Goal: Task Accomplishment & Management: Complete application form

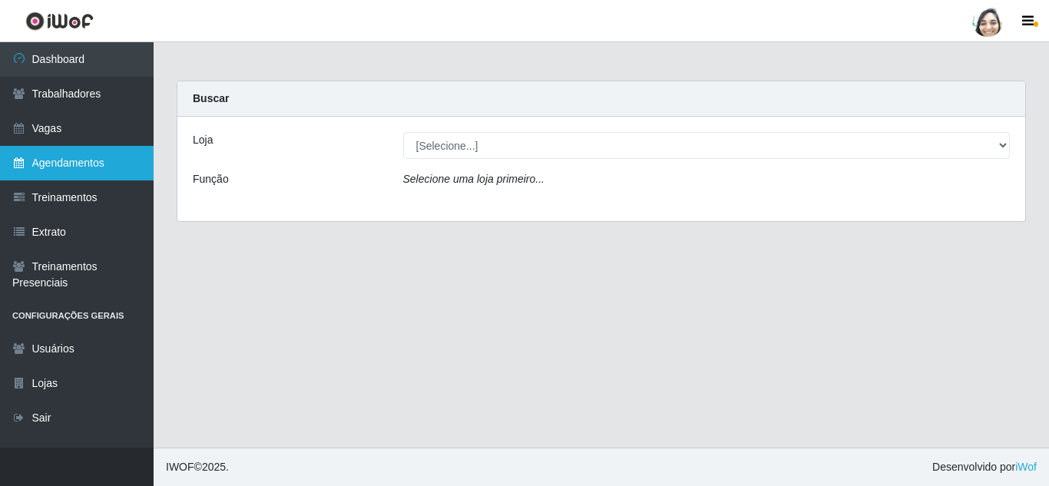
click at [81, 164] on link "Agendamentos" at bounding box center [77, 163] width 154 height 35
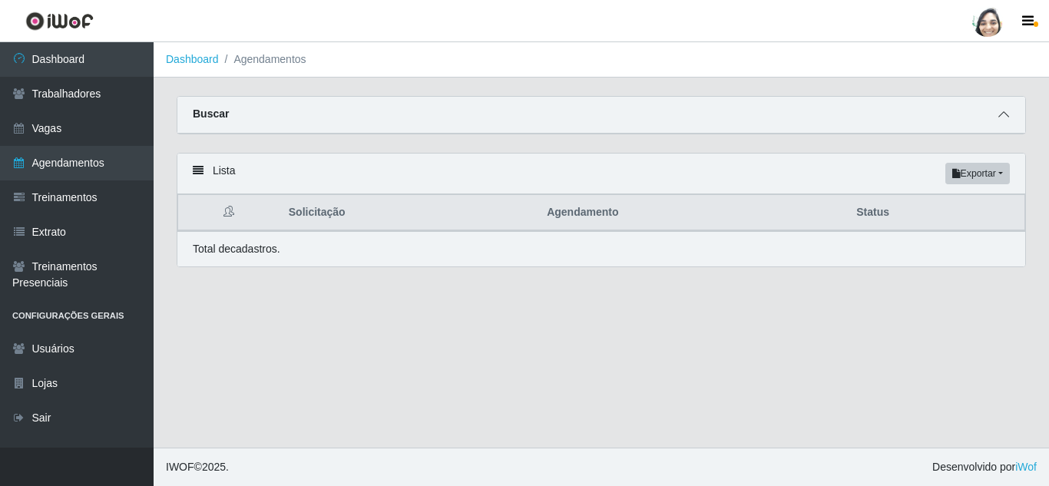
click at [1003, 116] on icon at bounding box center [1004, 114] width 11 height 11
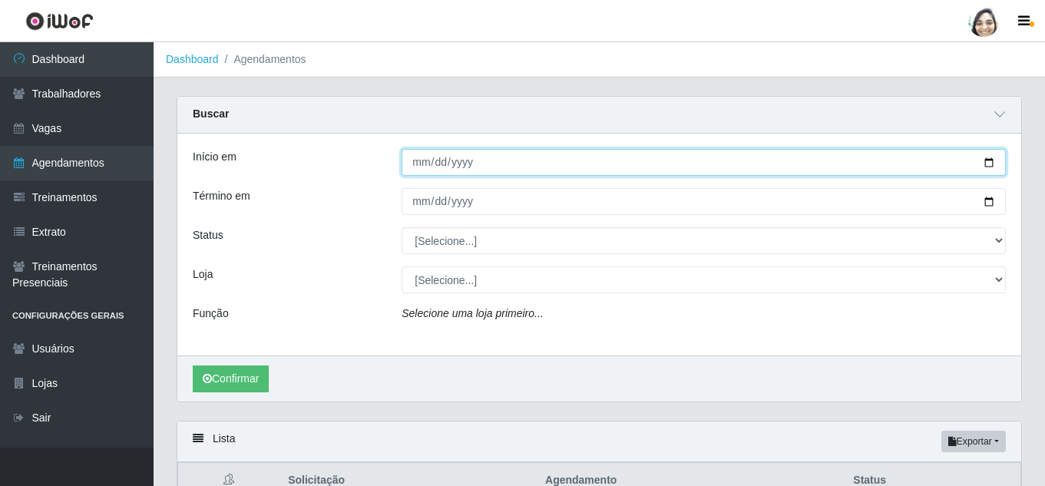
click at [427, 164] on input "Início em" at bounding box center [704, 162] width 604 height 27
type input "[DATE]"
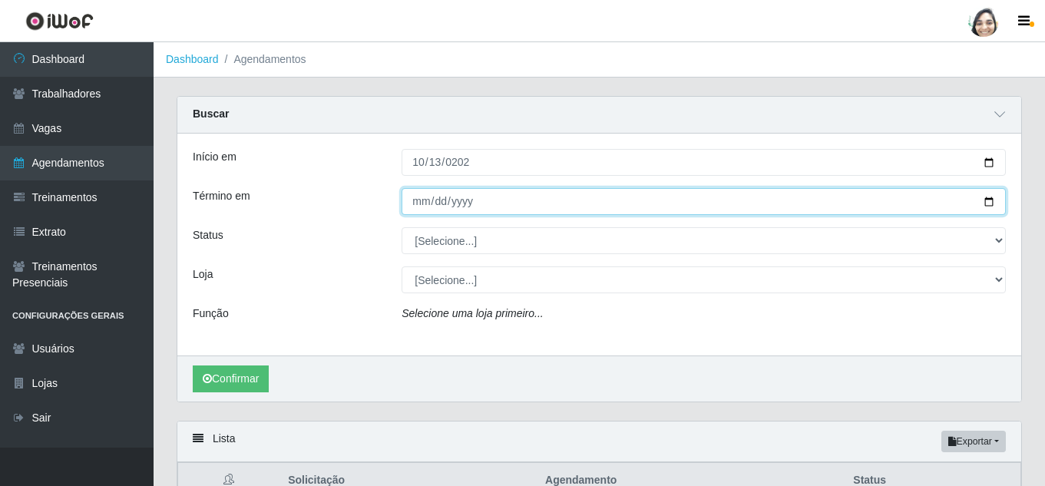
click at [408, 212] on input "Término em" at bounding box center [704, 201] width 604 height 27
type input "[DATE]"
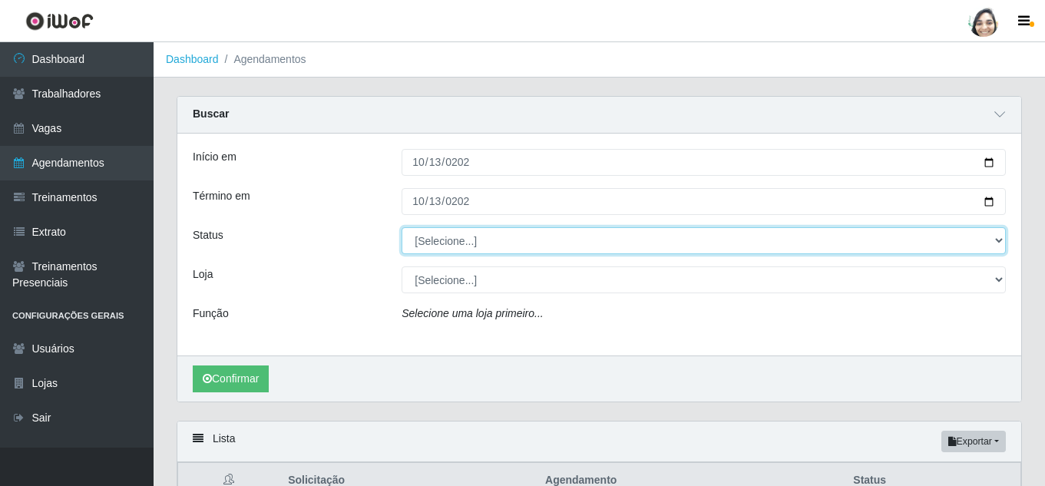
click at [471, 231] on select "[Selecione...] AGENDADO AGUARDANDO LIBERAR EM ANDAMENTO EM REVISÃO FINALIZADO C…" at bounding box center [704, 240] width 604 height 27
select select "FINALIZADO"
click at [402, 228] on select "[Selecione...] AGENDADO AGUARDANDO LIBERAR EM ANDAMENTO EM REVISÃO FINALIZADO C…" at bounding box center [704, 240] width 604 height 27
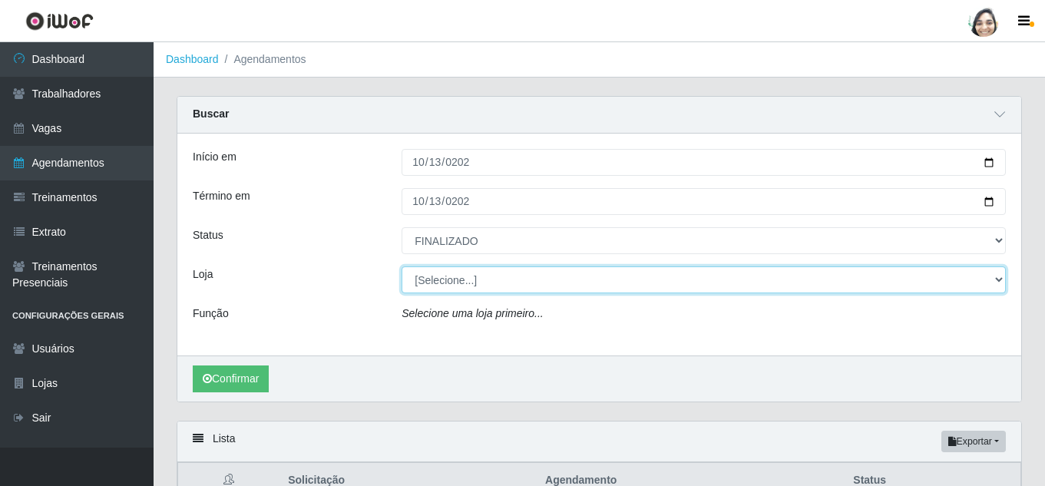
click at [449, 283] on select "[Selecione...] Mar Vermelho - Loja 04" at bounding box center [704, 280] width 604 height 27
select select "251"
click at [402, 267] on select "[Selecione...] Mar Vermelho - Loja 04" at bounding box center [704, 280] width 604 height 27
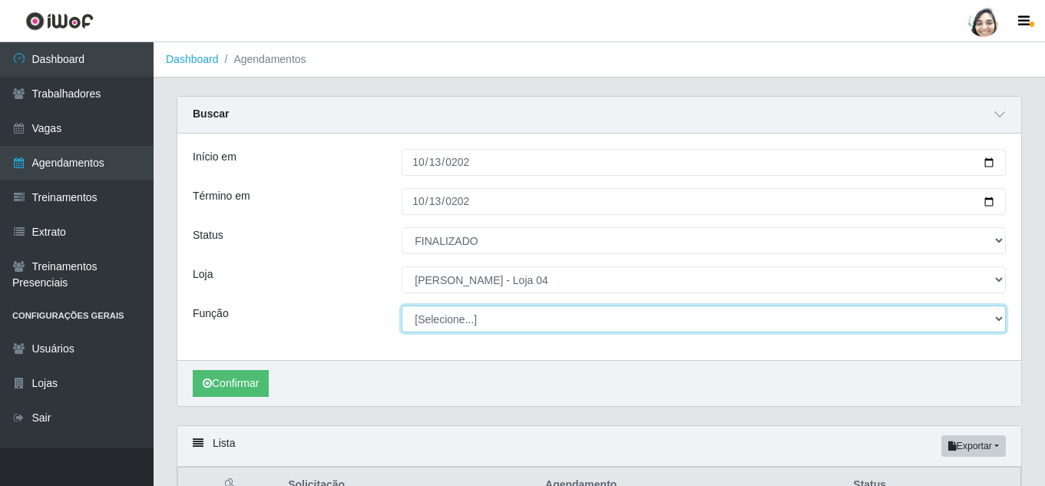
click at [697, 320] on select "[Selecione...] ASG ASG + ASG ++ Auxiliar de Depósito Auxiliar de Depósito + Aux…" at bounding box center [704, 319] width 604 height 27
select select "22"
click at [402, 306] on select "[Selecione...] ASG ASG + ASG ++ Auxiliar de Depósito Auxiliar de Depósito + Aux…" at bounding box center [704, 319] width 604 height 27
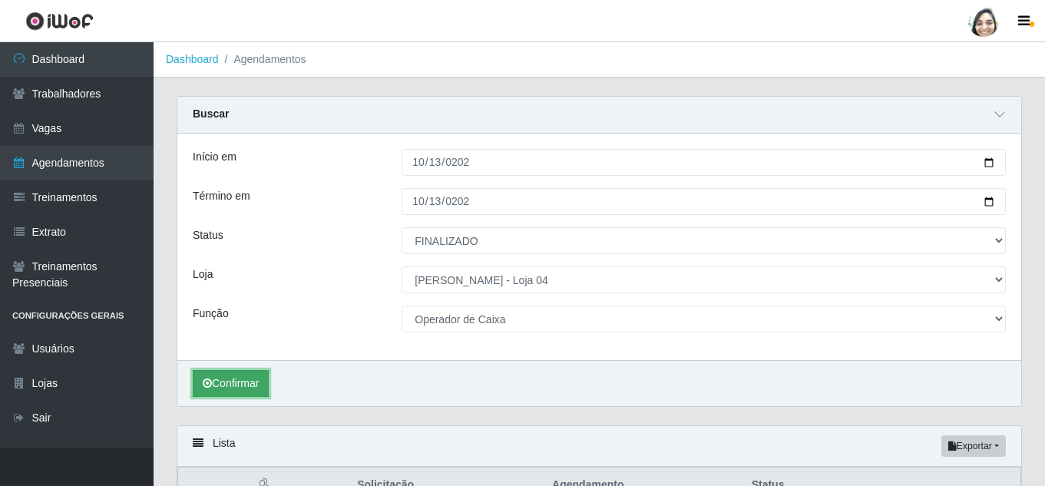
click at [230, 383] on button "Confirmar" at bounding box center [231, 383] width 76 height 27
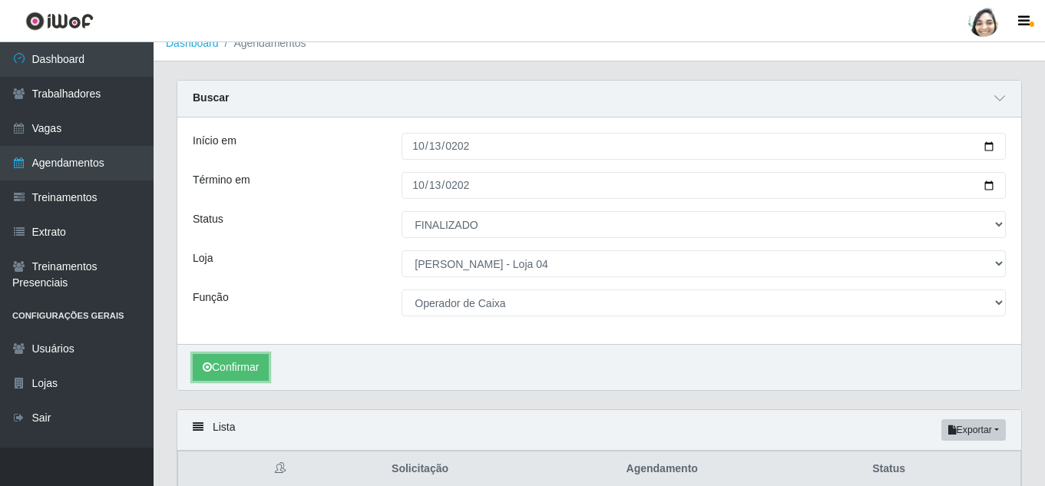
scroll to position [15, 0]
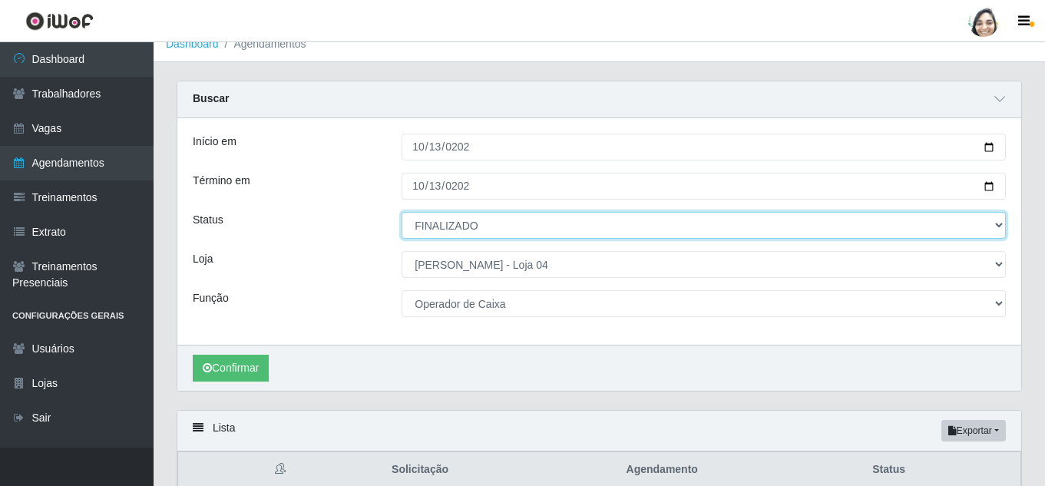
click at [479, 232] on select "[Selecione...] AGENDADO AGUARDANDO LIBERAR EM ANDAMENTO EM REVISÃO FINALIZADO C…" at bounding box center [704, 225] width 604 height 27
select select "EM ANDAMENTO"
click at [402, 213] on select "[Selecione...] AGENDADO AGUARDANDO LIBERAR EM ANDAMENTO EM REVISÃO FINALIZADO C…" at bounding box center [704, 225] width 604 height 27
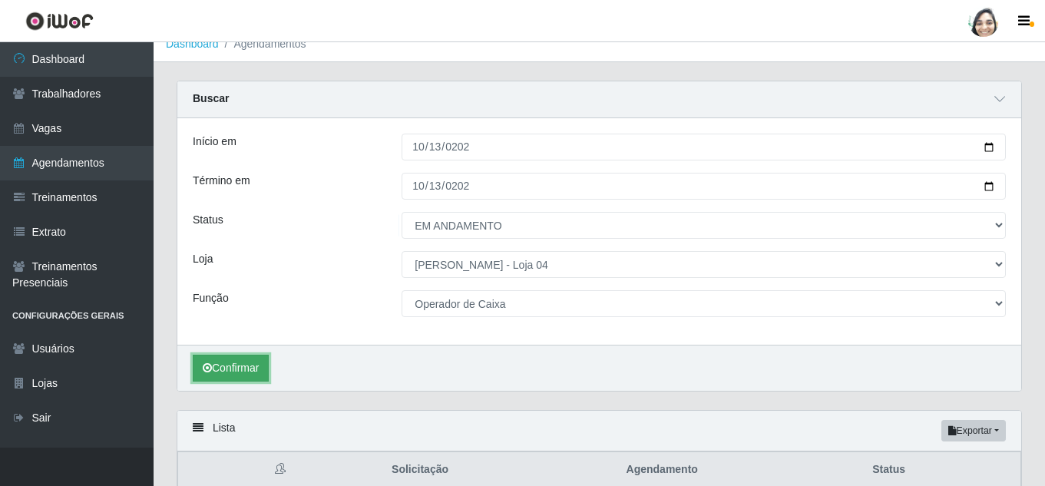
click at [244, 370] on button "Confirmar" at bounding box center [231, 368] width 76 height 27
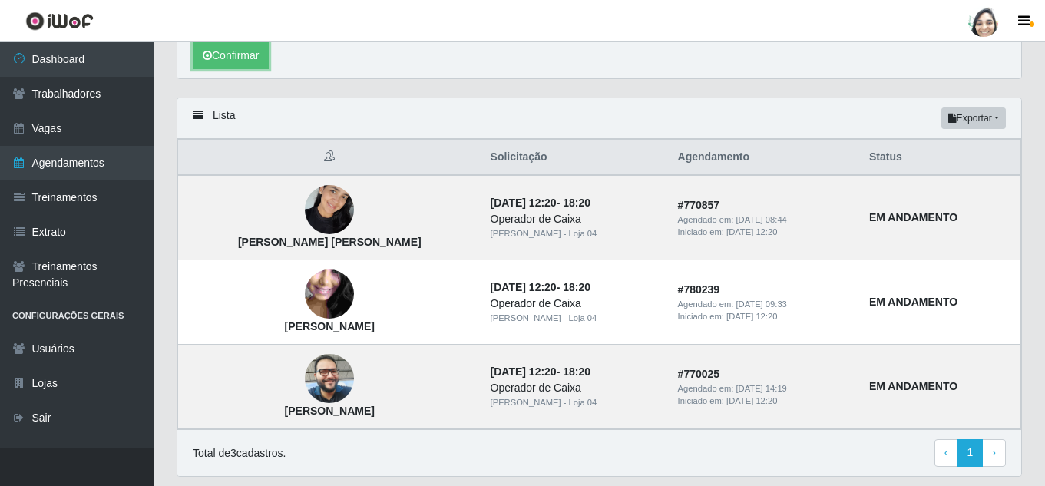
scroll to position [376, 0]
